Goal: Task Accomplishment & Management: Use online tool/utility

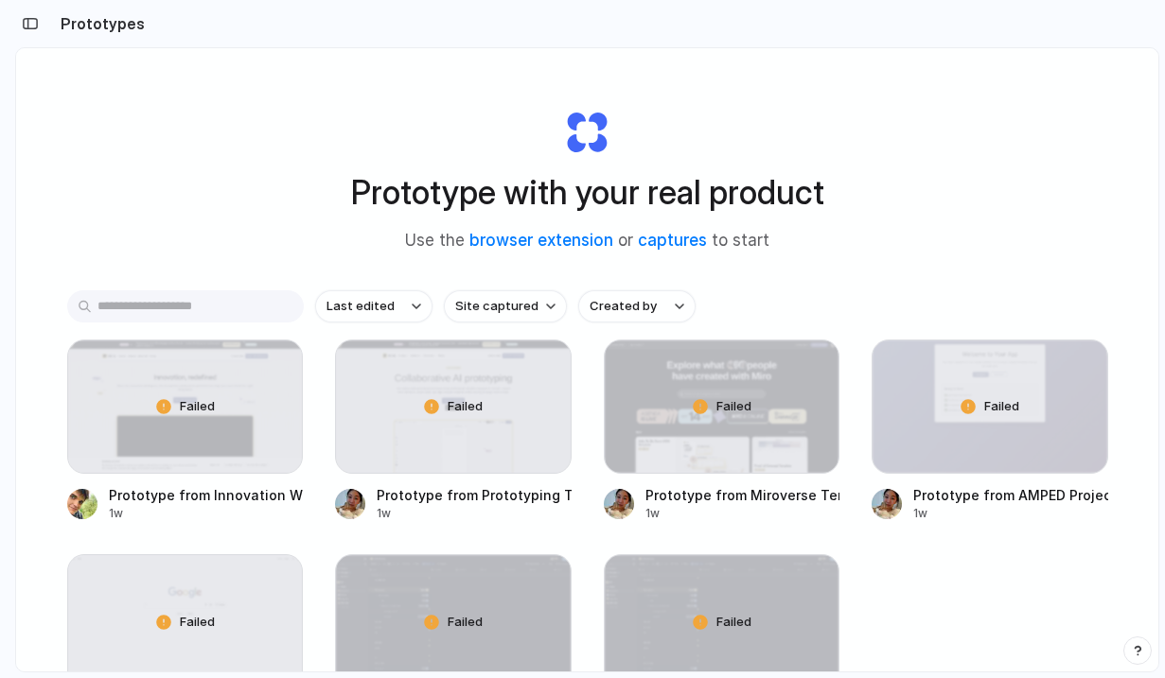
scroll to position [168, 0]
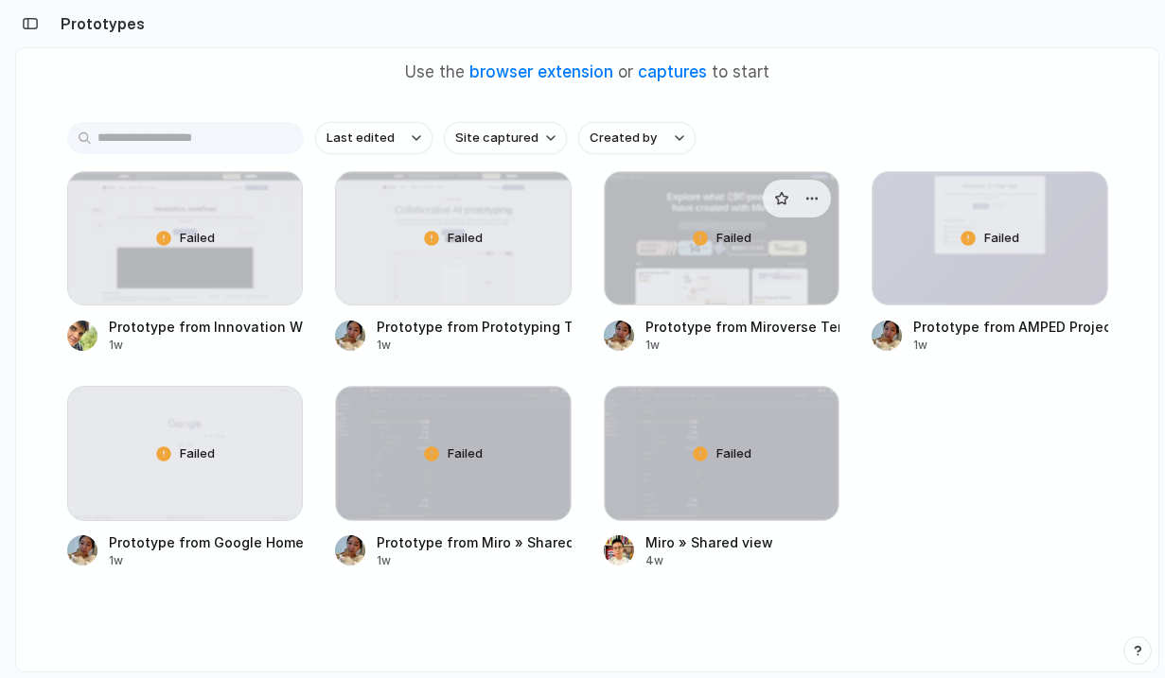
click at [777, 241] on div "Failed" at bounding box center [722, 238] width 235 height 132
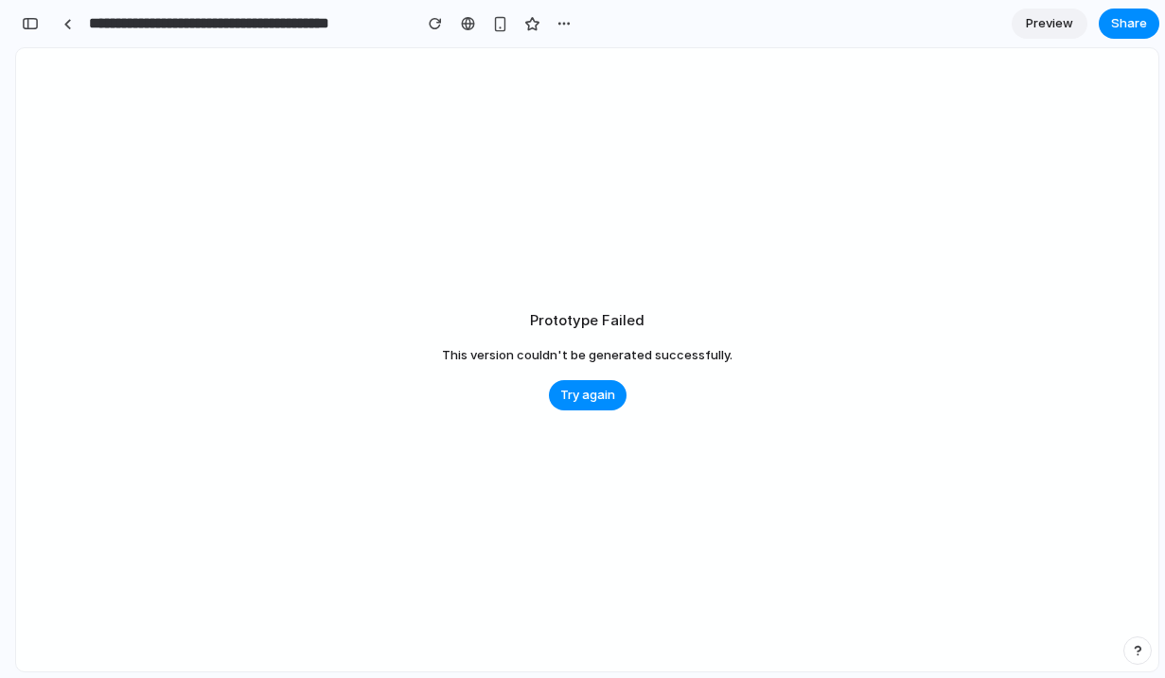
scroll to position [0, 17]
click at [591, 400] on span "Try again" at bounding box center [587, 395] width 55 height 19
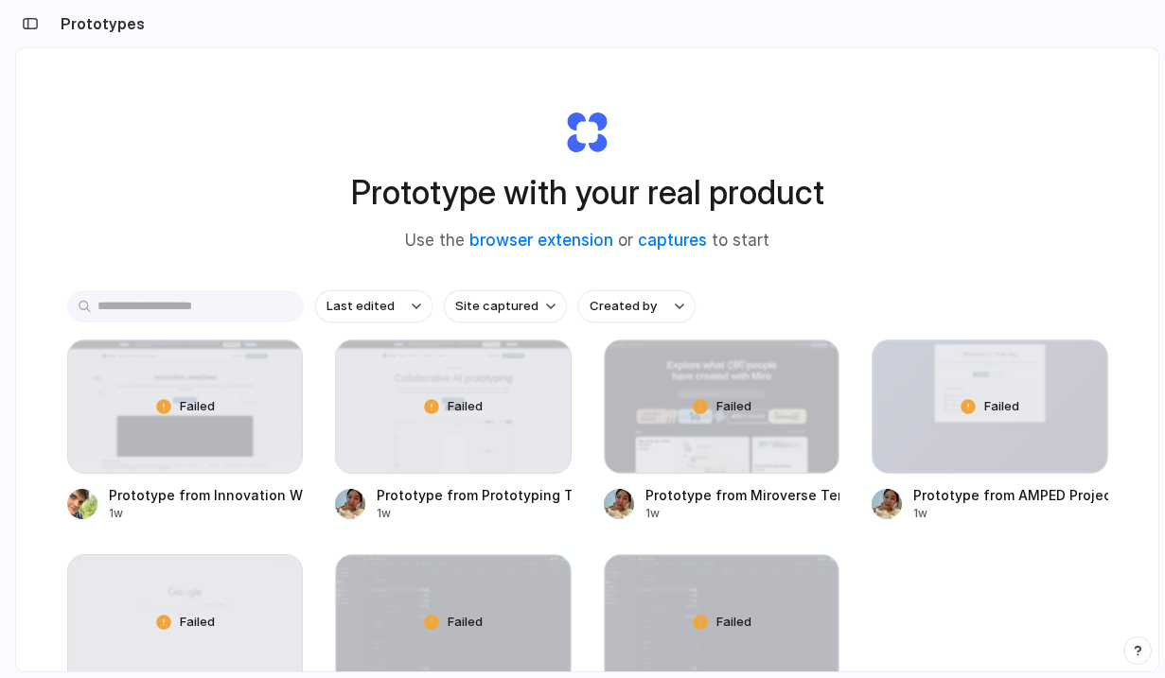
scroll to position [184, 0]
